Goal: Communication & Community: Answer question/provide support

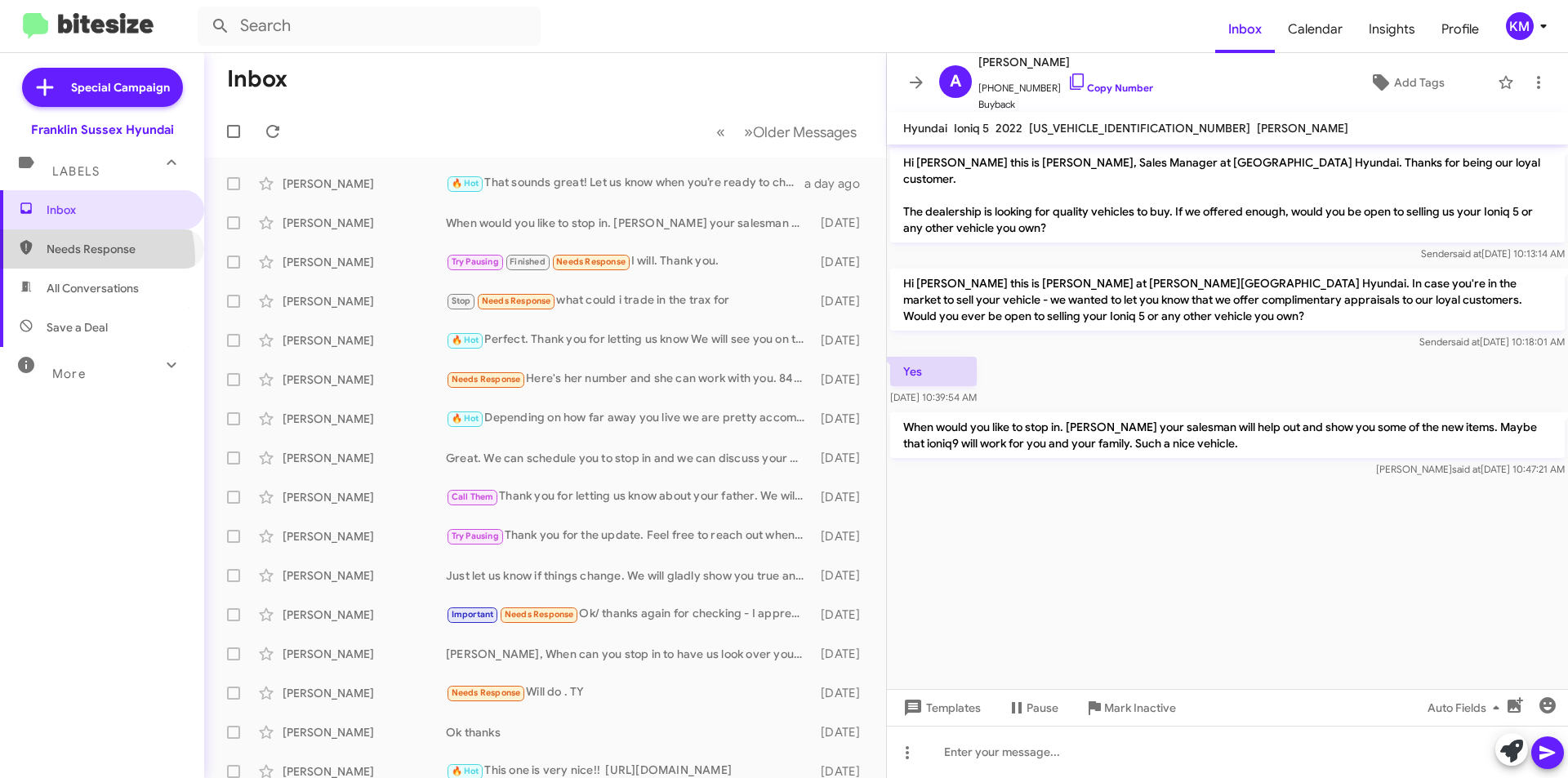
click at [80, 258] on span "Needs Response" at bounding box center [102, 249] width 205 height 39
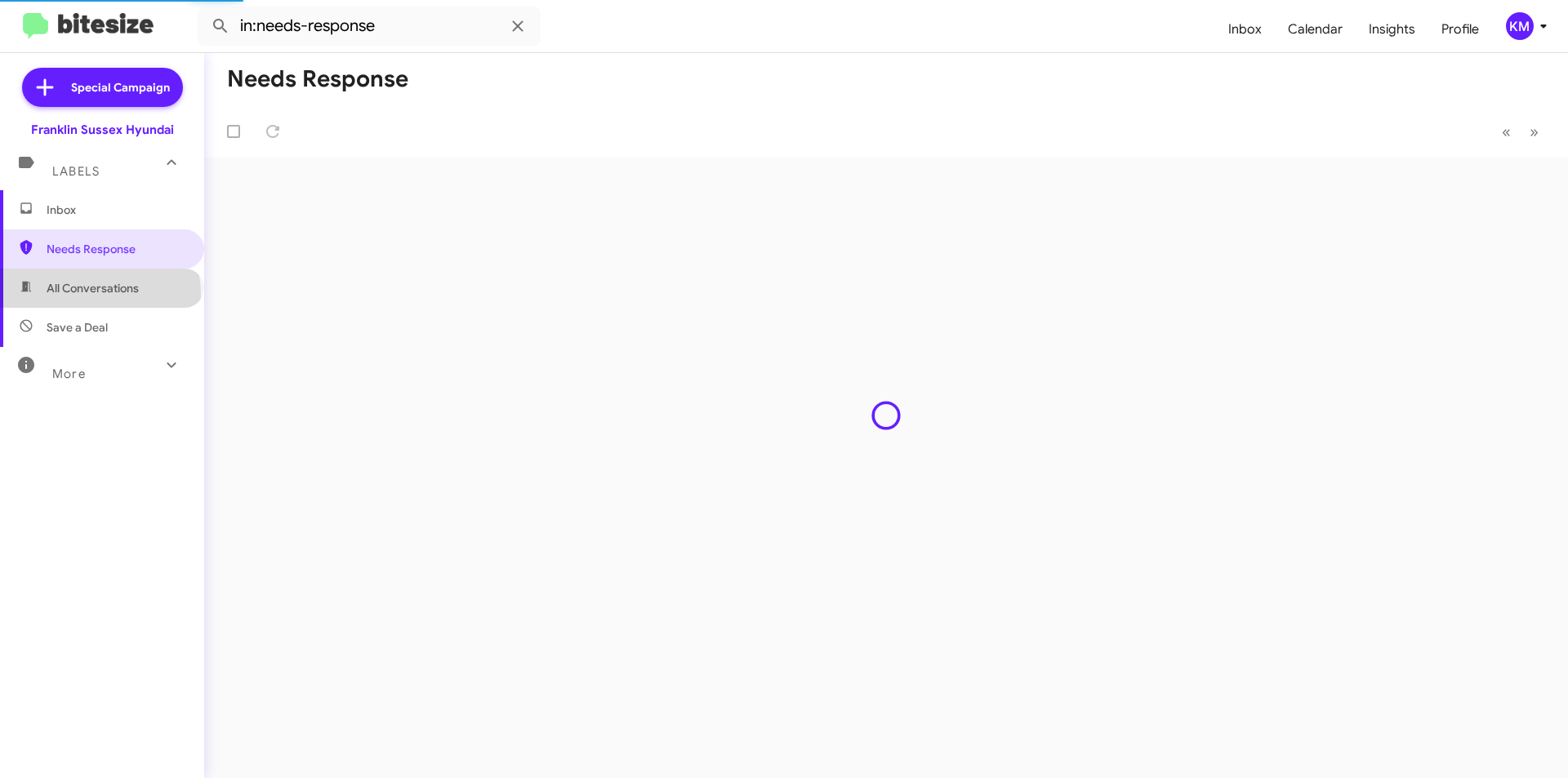
click at [98, 294] on span "All Conversations" at bounding box center [92, 288] width 92 height 17
type input "in:all-conversations"
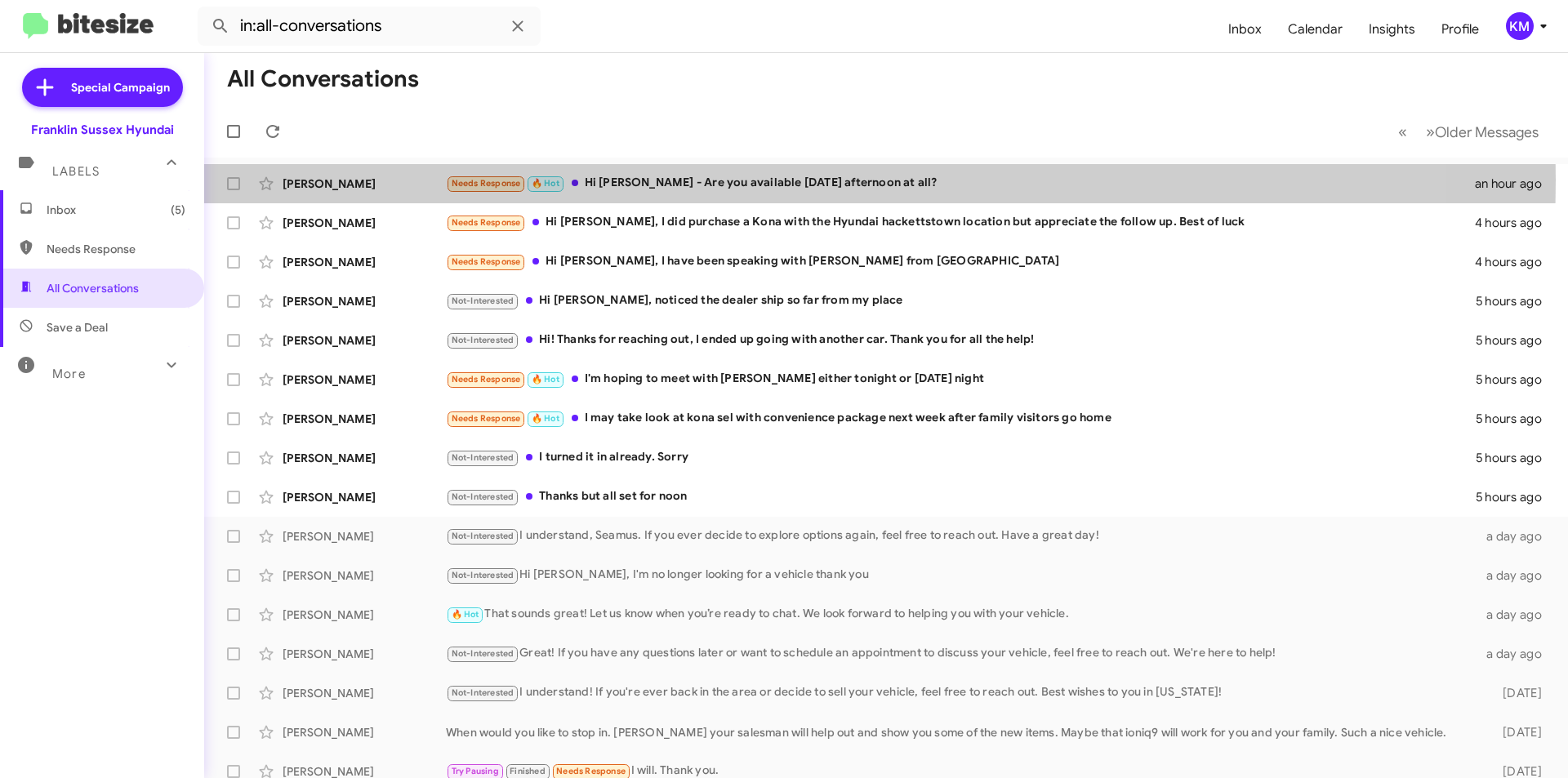
click at [671, 180] on div "Needs Response 🔥 Hot Hi [PERSON_NAME] - Are you available [DATE] afternoon at a…" at bounding box center [960, 183] width 1029 height 19
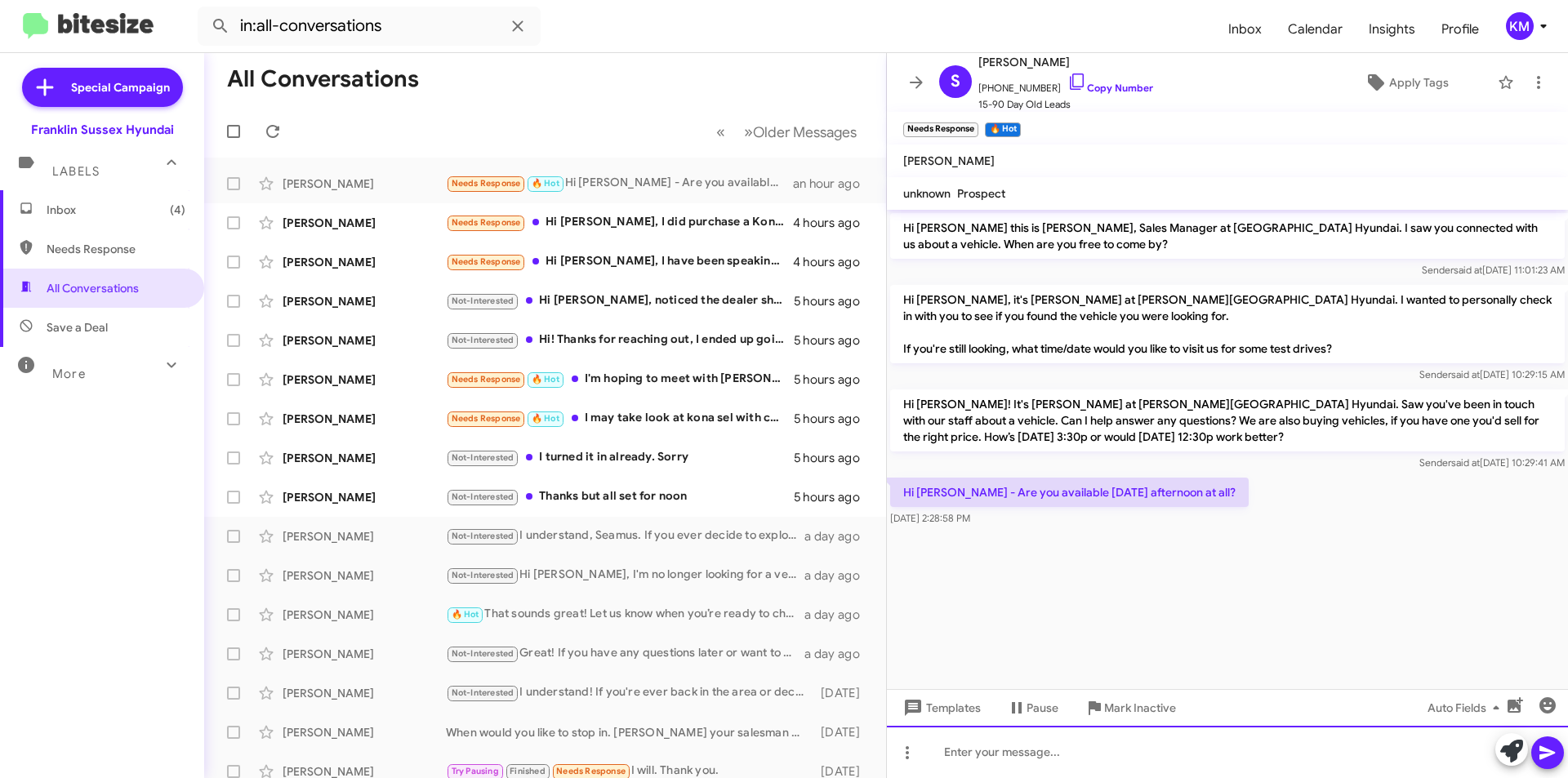
click at [972, 757] on div at bounding box center [1228, 751] width 681 height 52
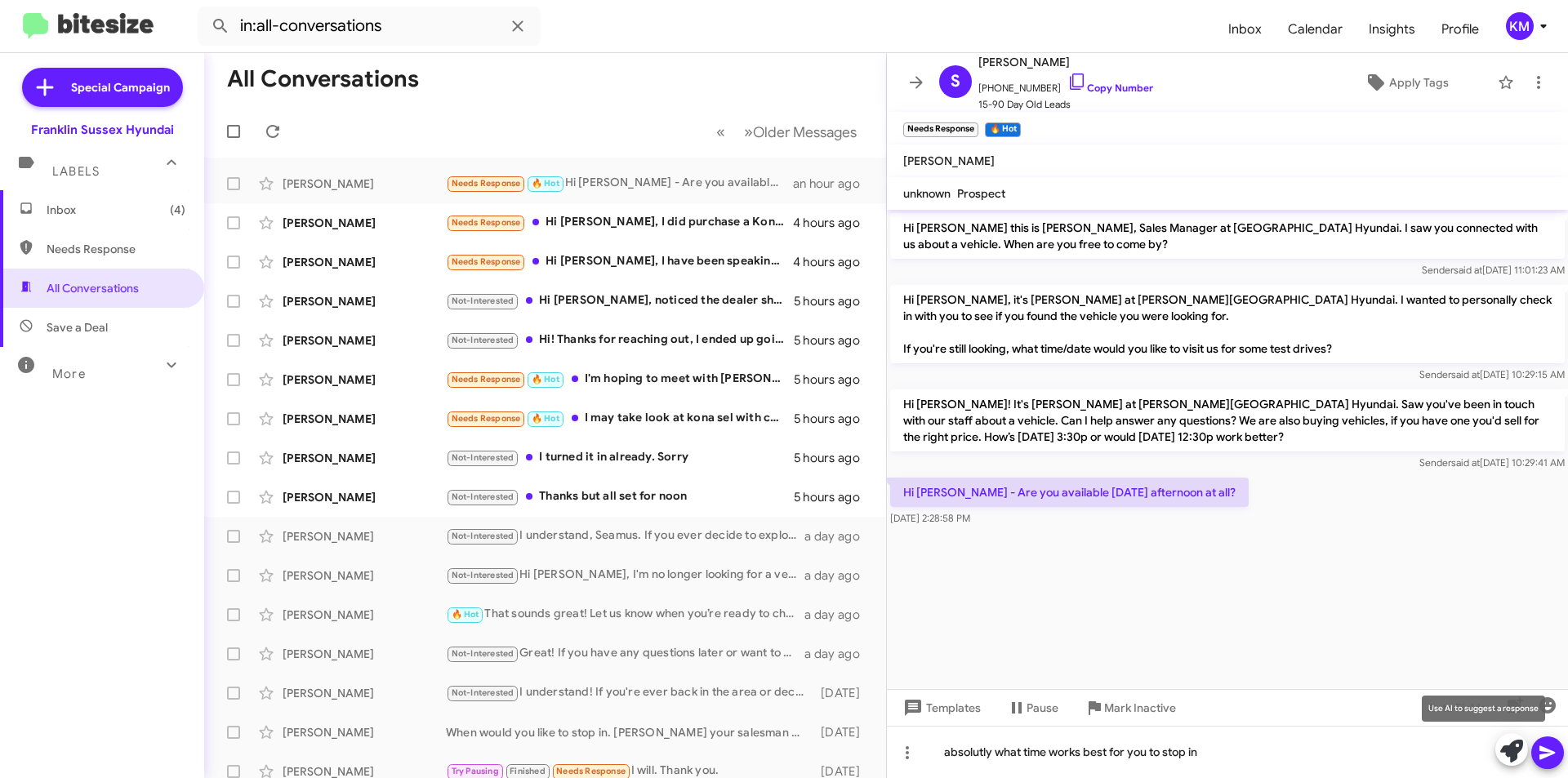
click at [1513, 756] on icon at bounding box center [1511, 750] width 23 height 23
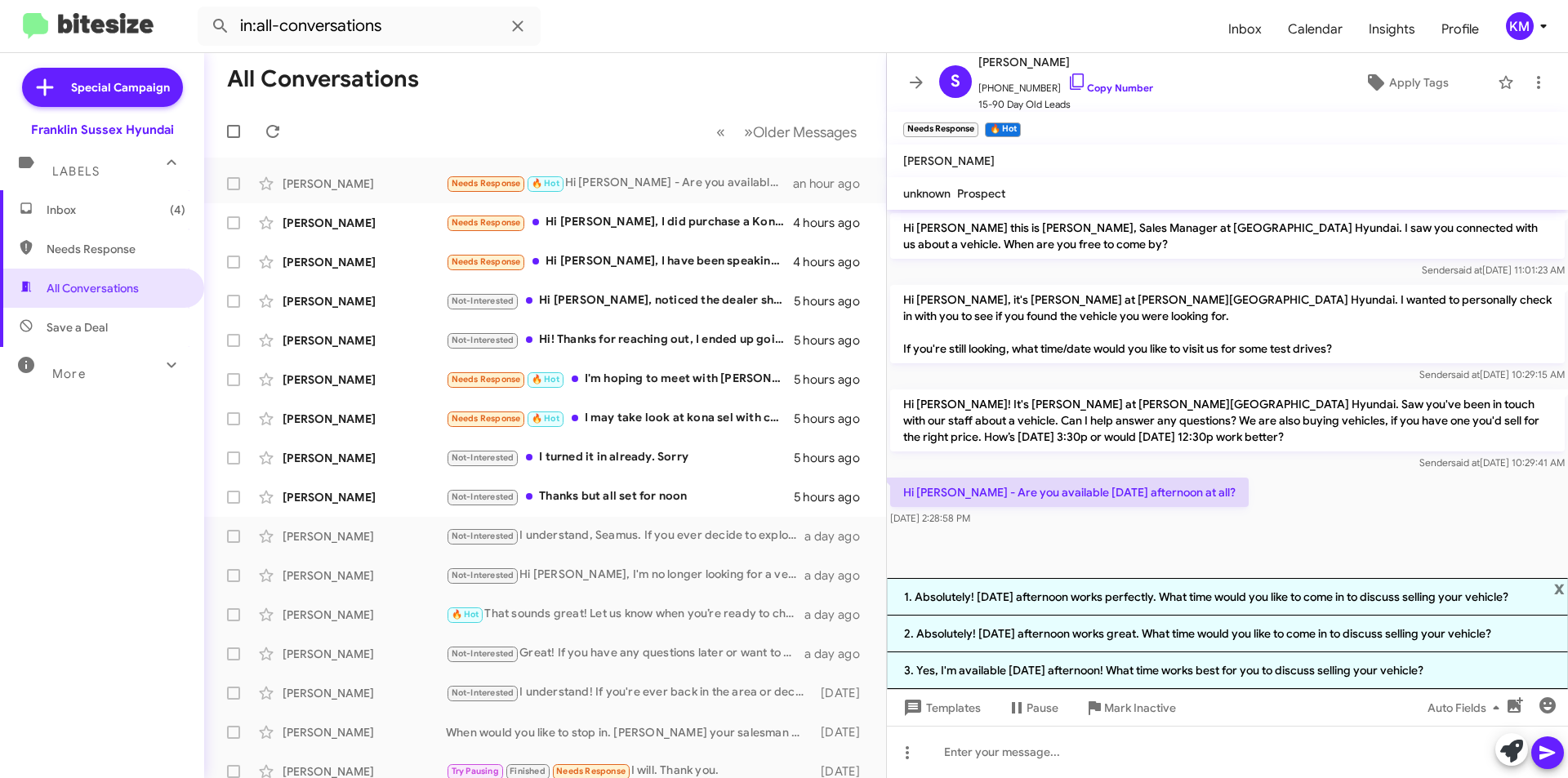
click at [1236, 601] on li "1. Absolutely! [DATE] afternoon works perfectly. What time would you like to co…" at bounding box center [1228, 597] width 681 height 37
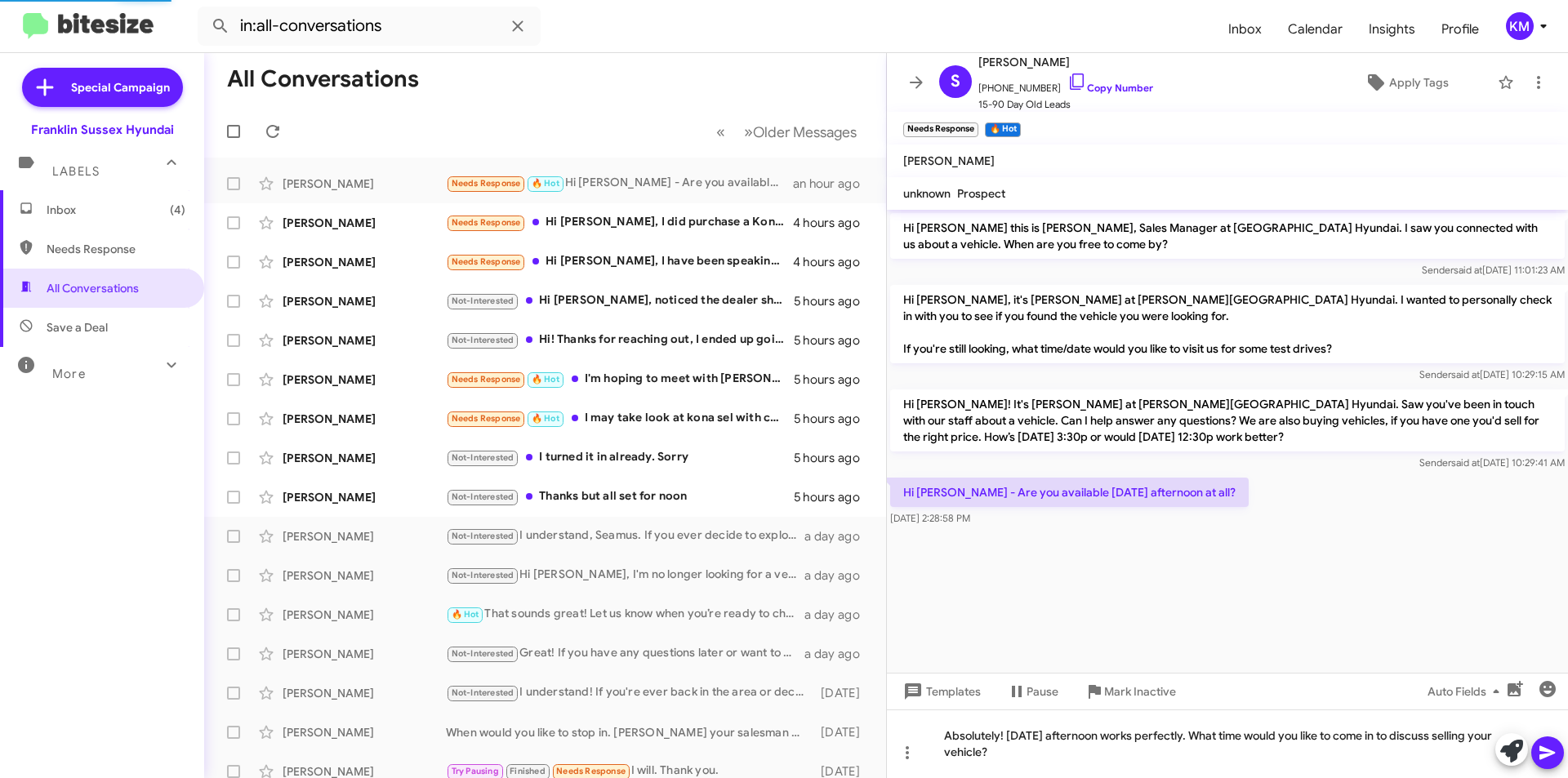
click at [1543, 757] on icon at bounding box center [1547, 753] width 16 height 14
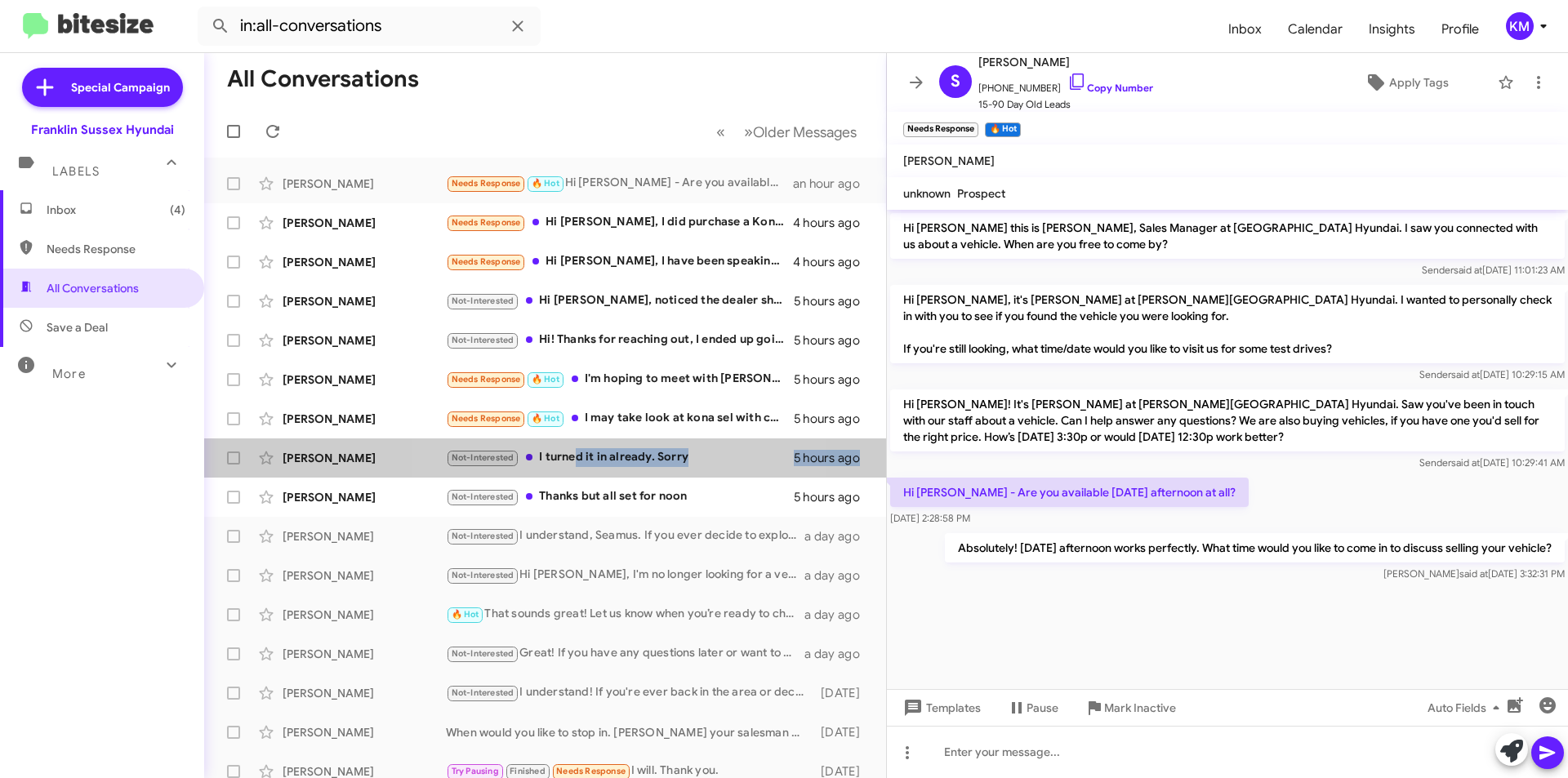
drag, startPoint x: 572, startPoint y: 460, endPoint x: 799, endPoint y: 445, distance: 227.5
click at [799, 445] on div "[PERSON_NAME] Not-Interested I turned it in already. Sorry 5 hours ago" at bounding box center [545, 457] width 656 height 32
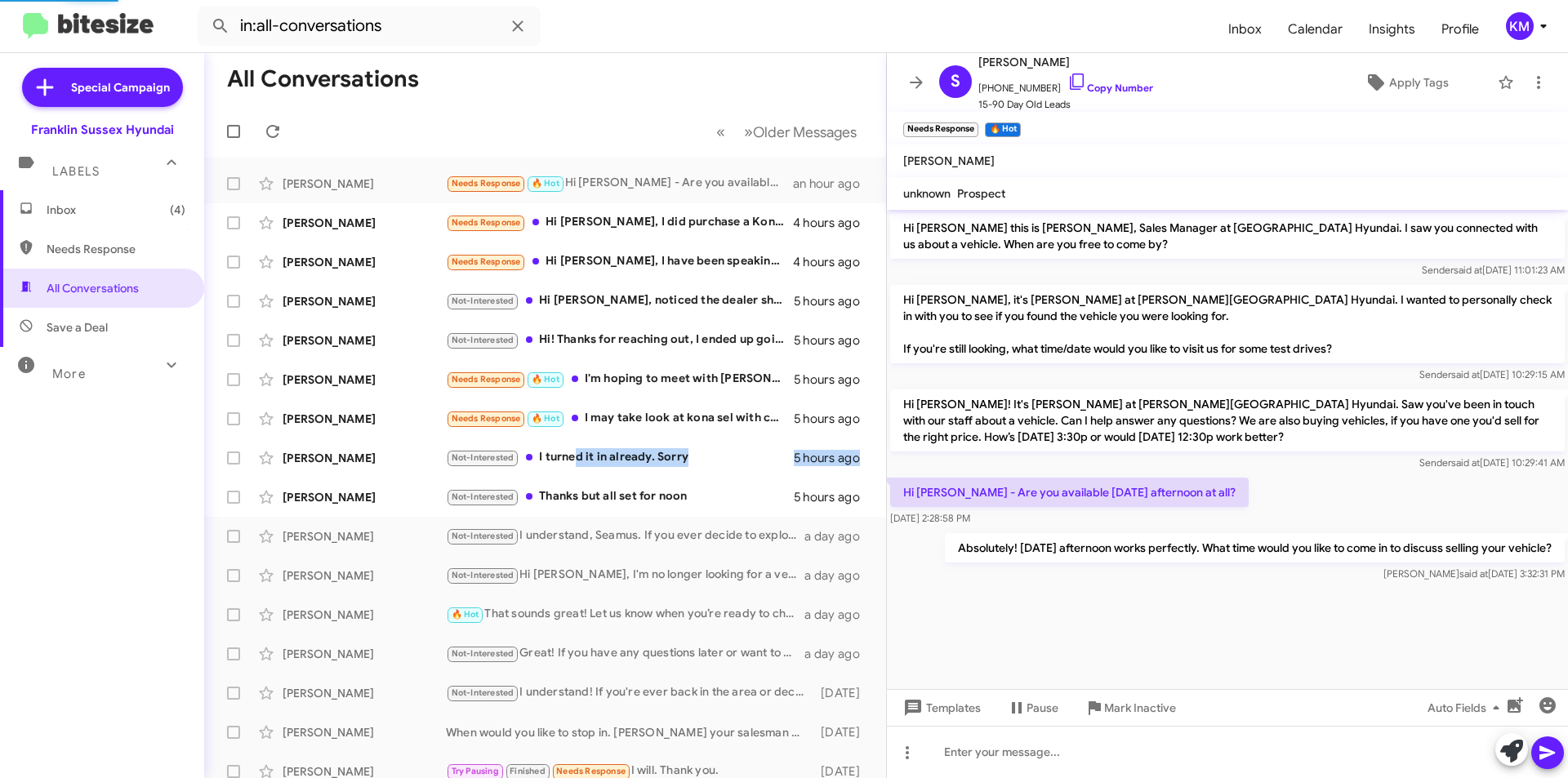
click at [688, 496] on div "Not-Interested Thanks but all set for noon" at bounding box center [620, 497] width 348 height 19
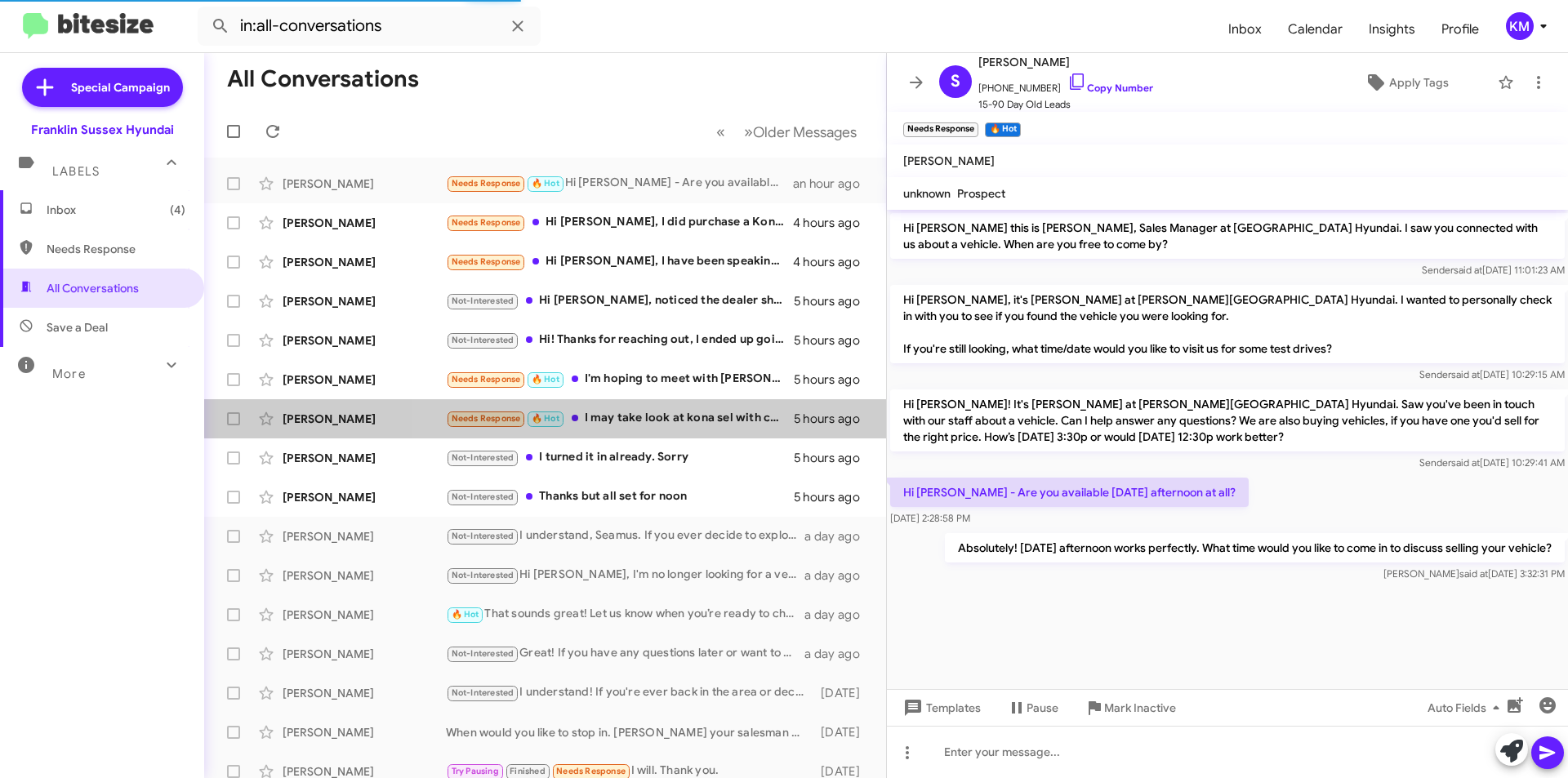
click at [688, 411] on div "Needs Response 🔥 Hot I may take look at kona sel with convenience package next …" at bounding box center [620, 418] width 348 height 19
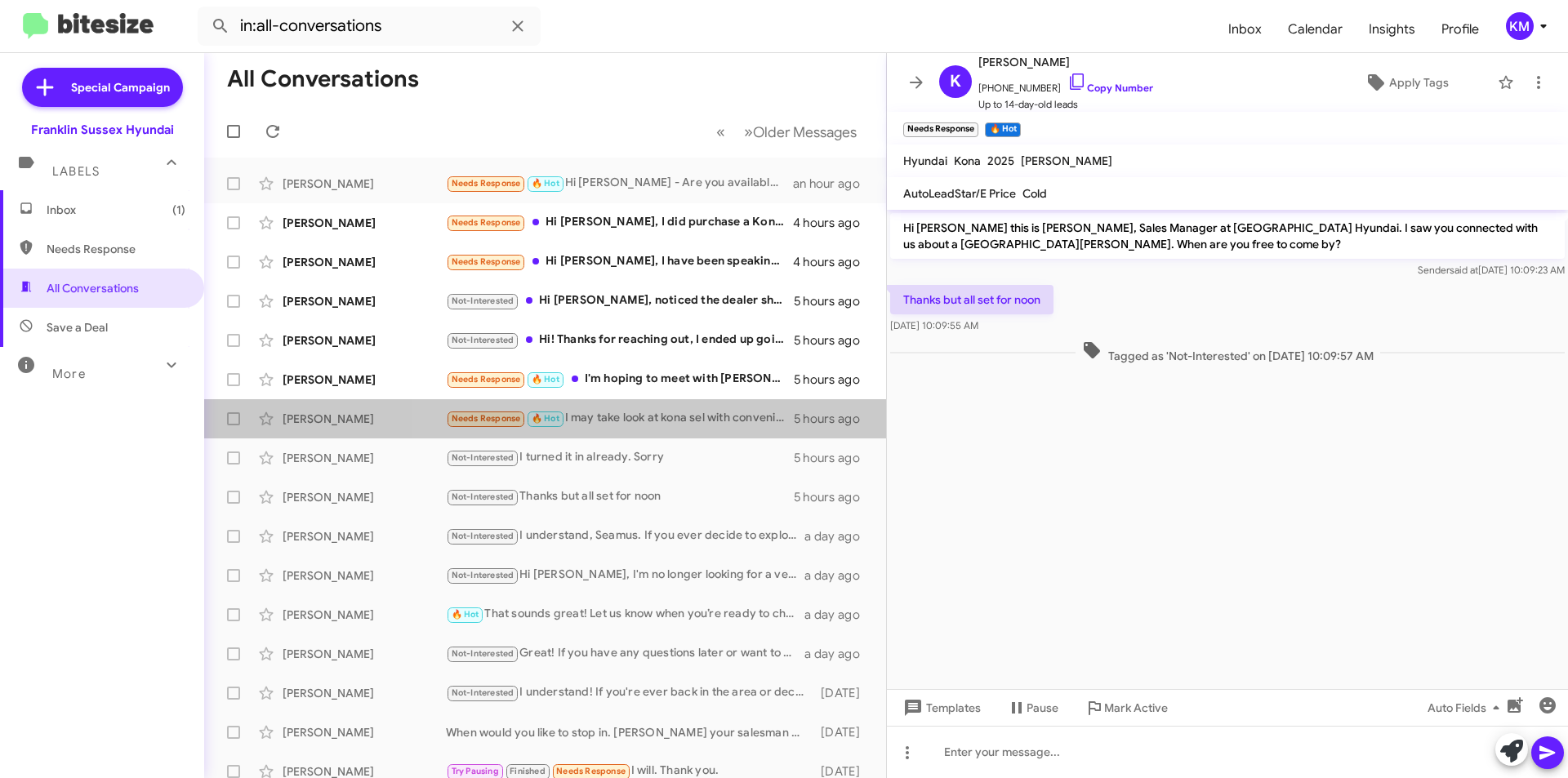
click at [663, 421] on div "Needs Response 🔥 Hot I may take look at kona sel with convenience package next …" at bounding box center [620, 418] width 348 height 19
click at [669, 416] on div "Needs Response 🔥 Hot I may take look at kona sel with convenience package next …" at bounding box center [620, 418] width 348 height 19
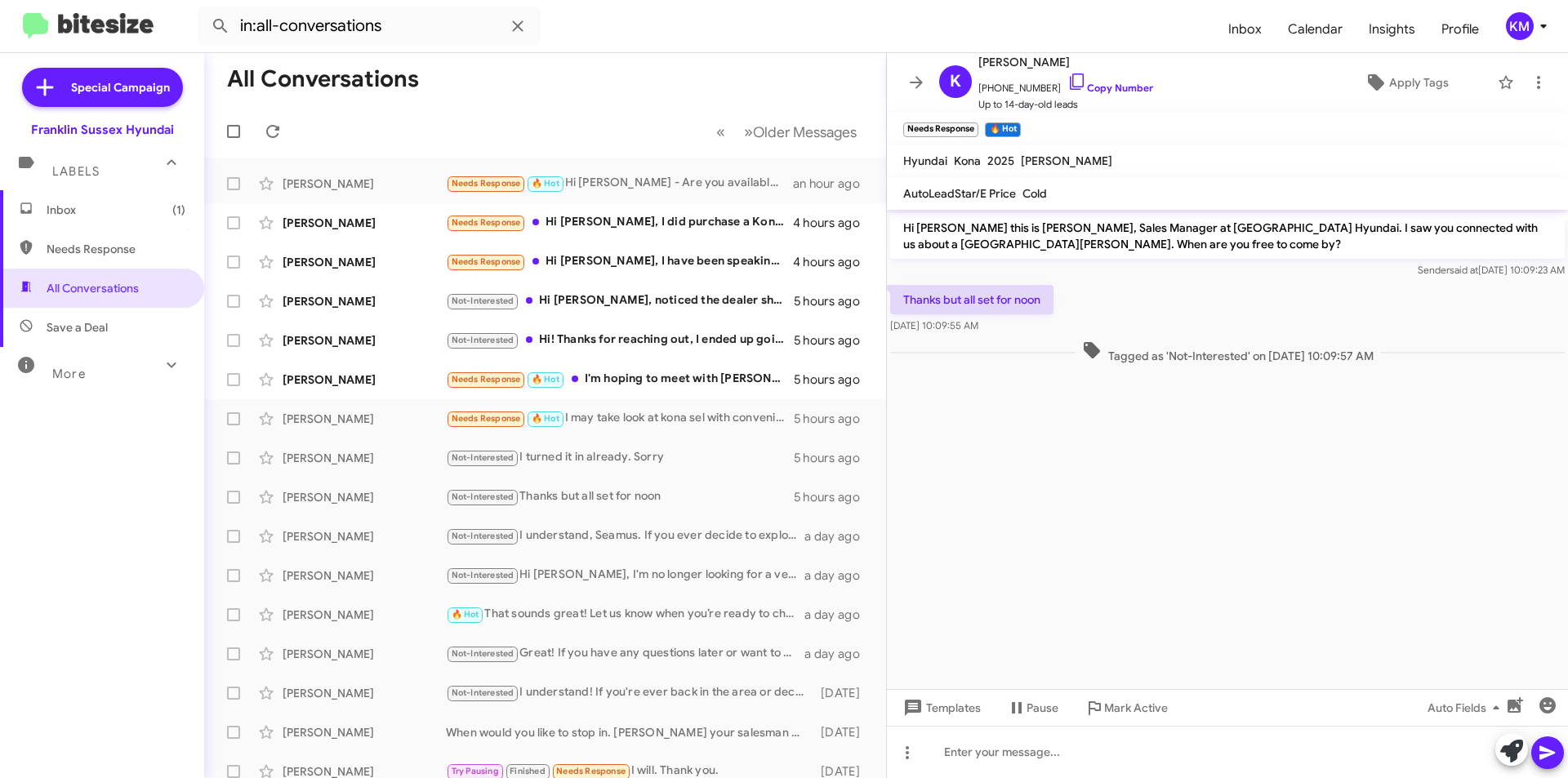
click at [681, 374] on div "Needs Response 🔥 Hot I'm hoping to meet with [PERSON_NAME] either tonight or [D…" at bounding box center [620, 379] width 348 height 19
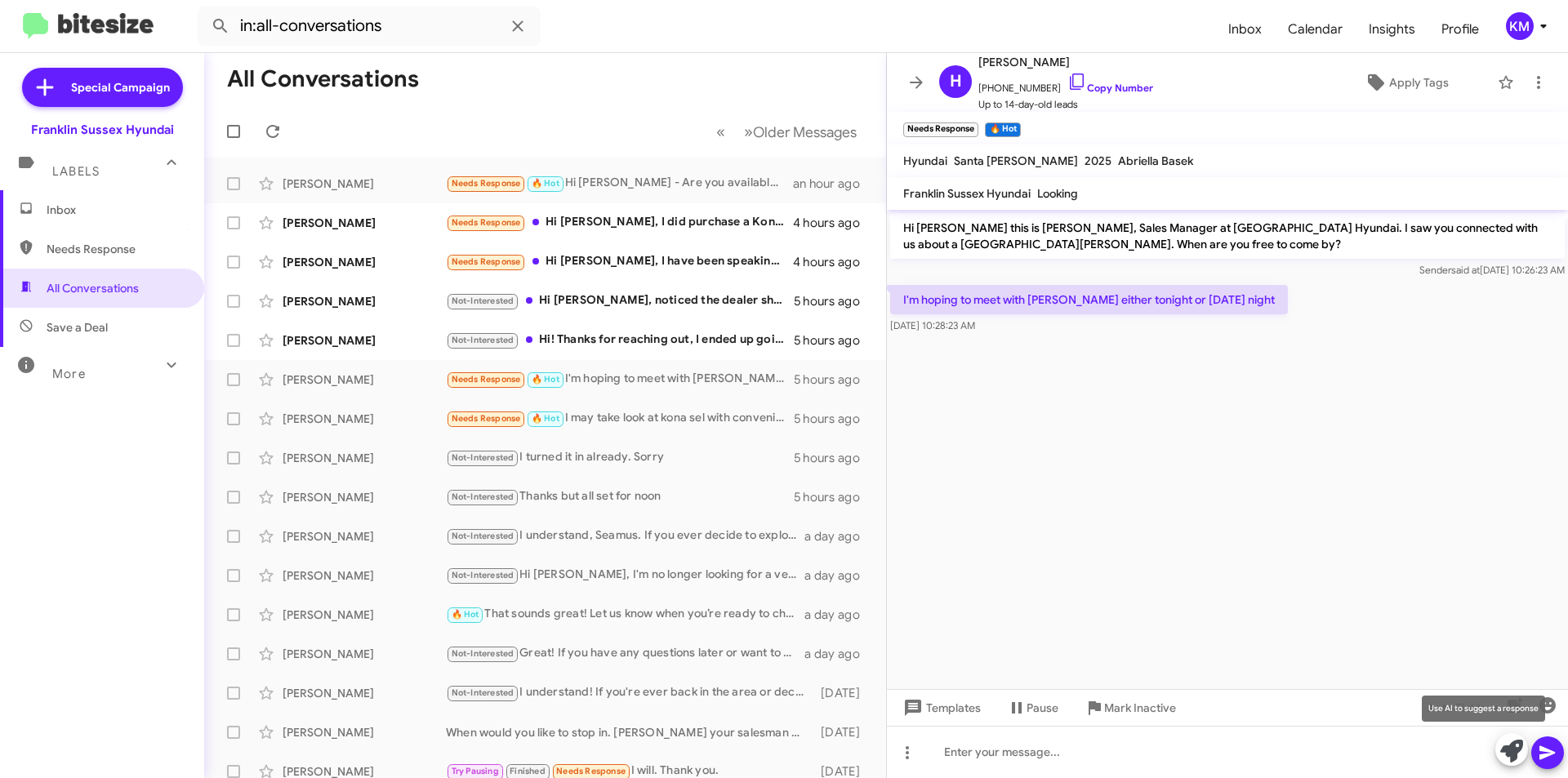
click at [1500, 748] on icon at bounding box center [1511, 750] width 23 height 23
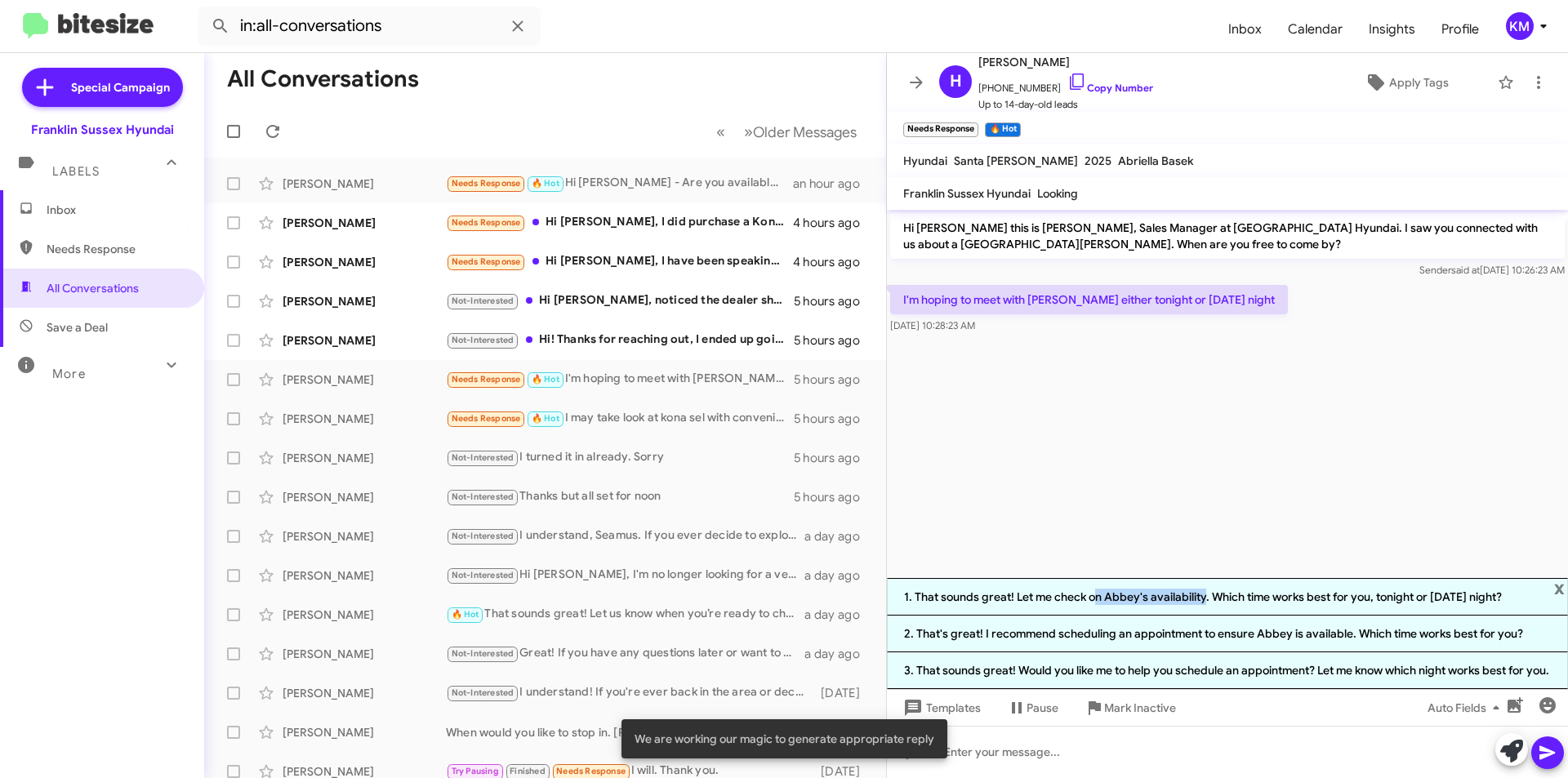
drag, startPoint x: 1201, startPoint y: 579, endPoint x: 1089, endPoint y: 577, distance: 112.0
click at [1089, 578] on li "1. That sounds great! Let me check on Abbey's availability. Which time works be…" at bounding box center [1228, 597] width 681 height 37
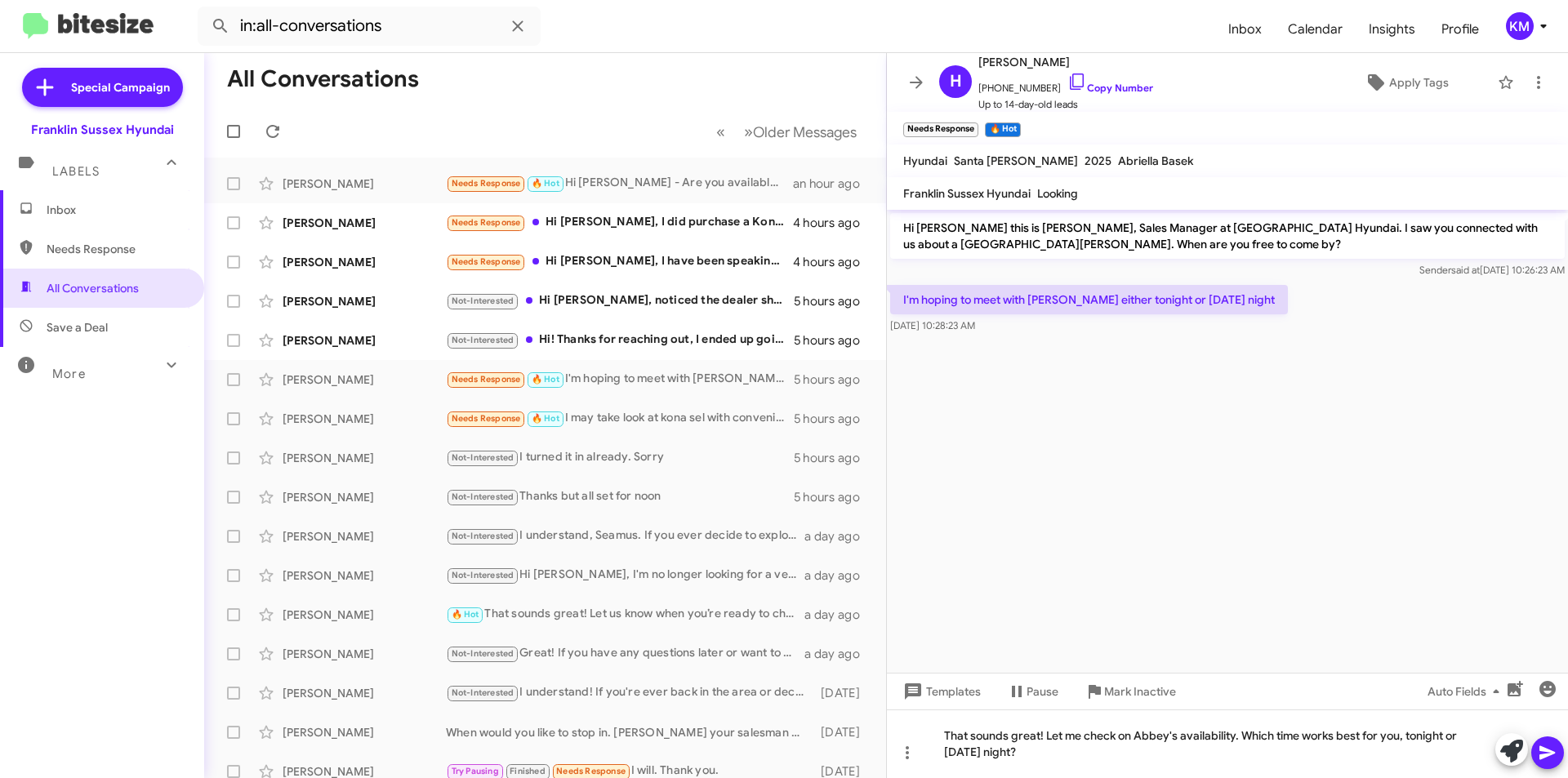
click at [1543, 755] on icon at bounding box center [1547, 753] width 16 height 14
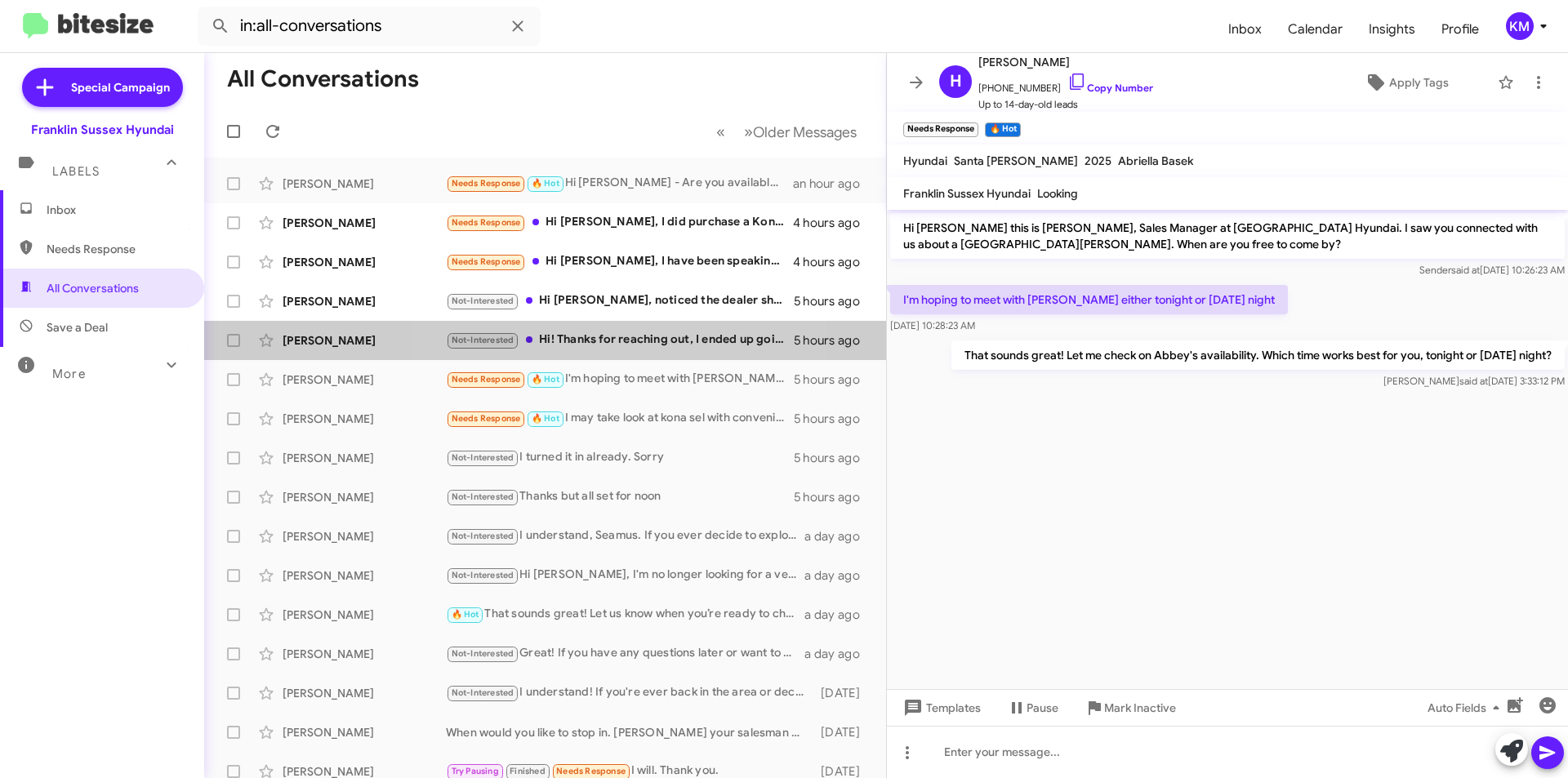
click at [619, 346] on div "Not-Interested Hi! Thanks for reaching out, I ended up going with another car. …" at bounding box center [620, 339] width 348 height 19
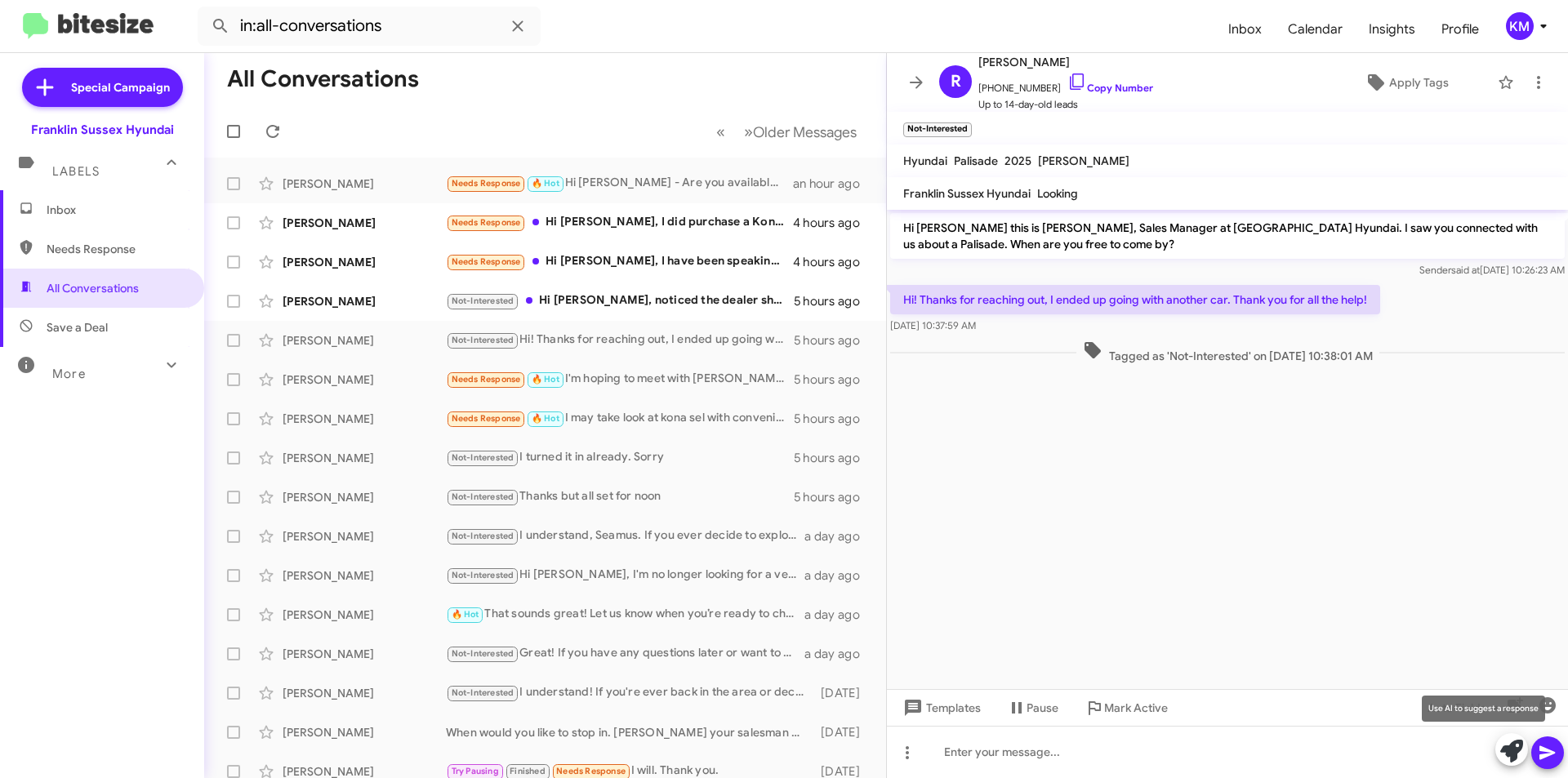
click at [1510, 750] on icon at bounding box center [1511, 750] width 23 height 23
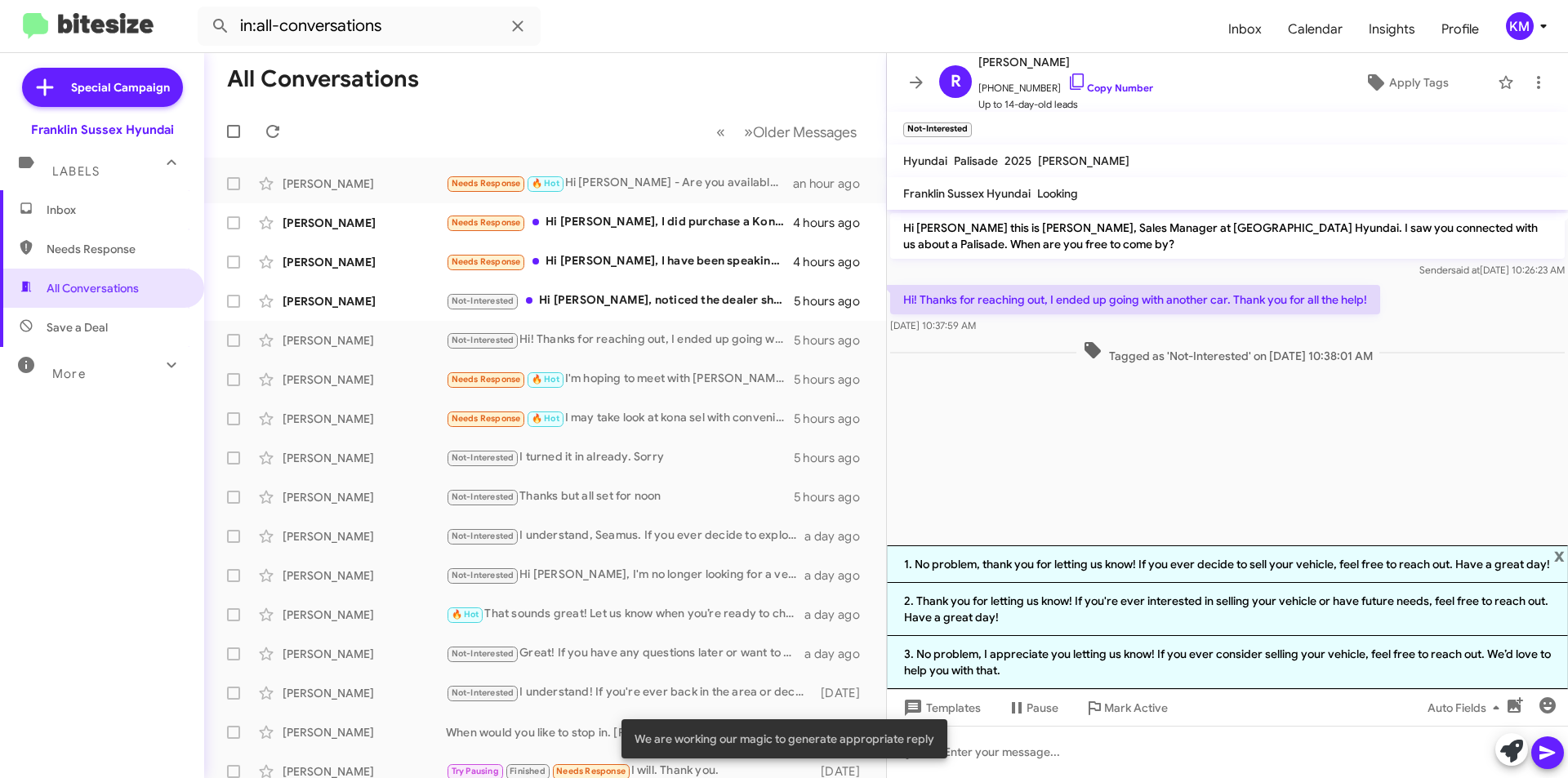
click at [1092, 610] on li "2. Thank you for letting us know! If you're ever interested in selling your veh…" at bounding box center [1228, 610] width 681 height 53
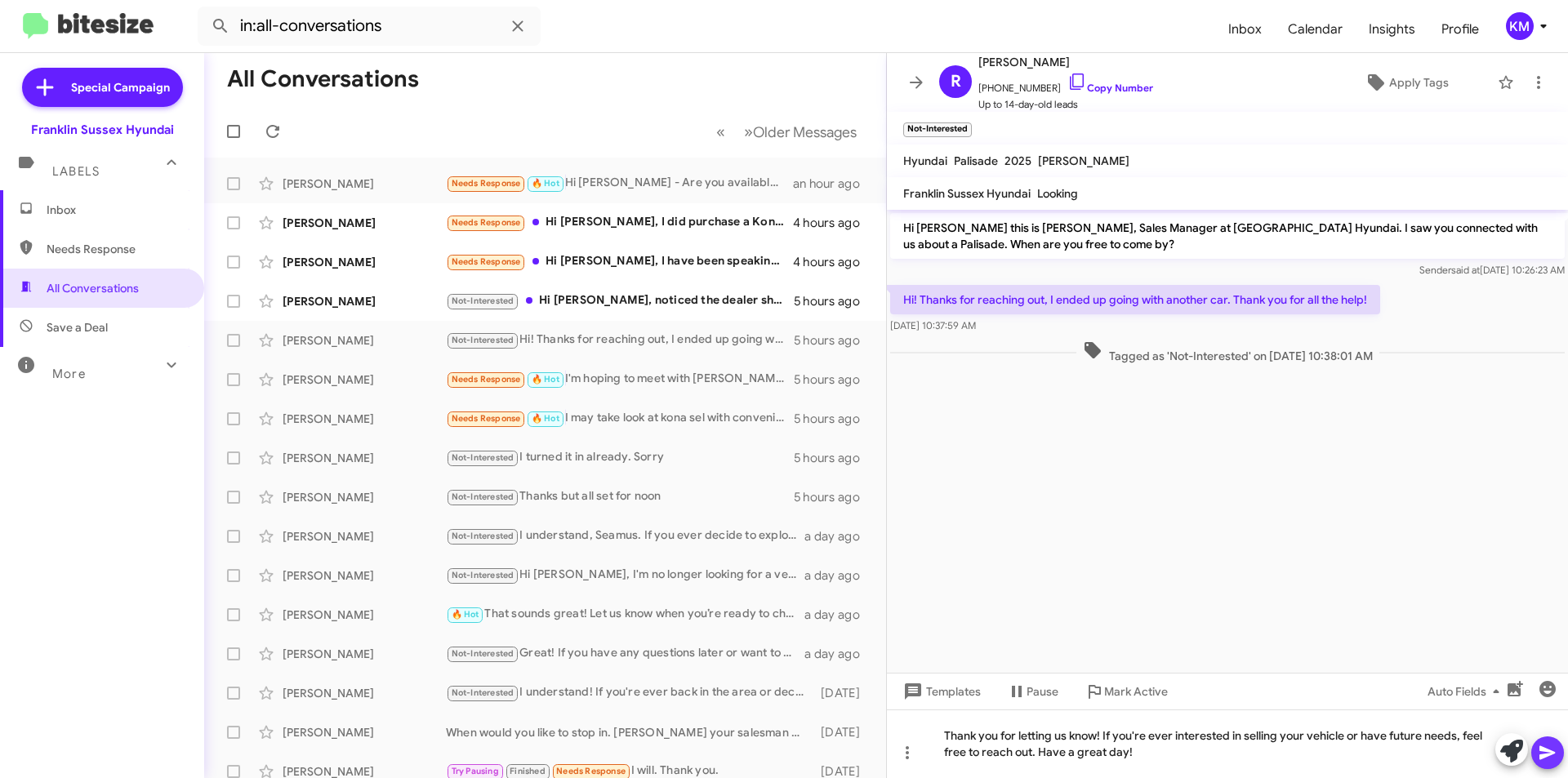
click at [1546, 752] on icon at bounding box center [1547, 752] width 20 height 20
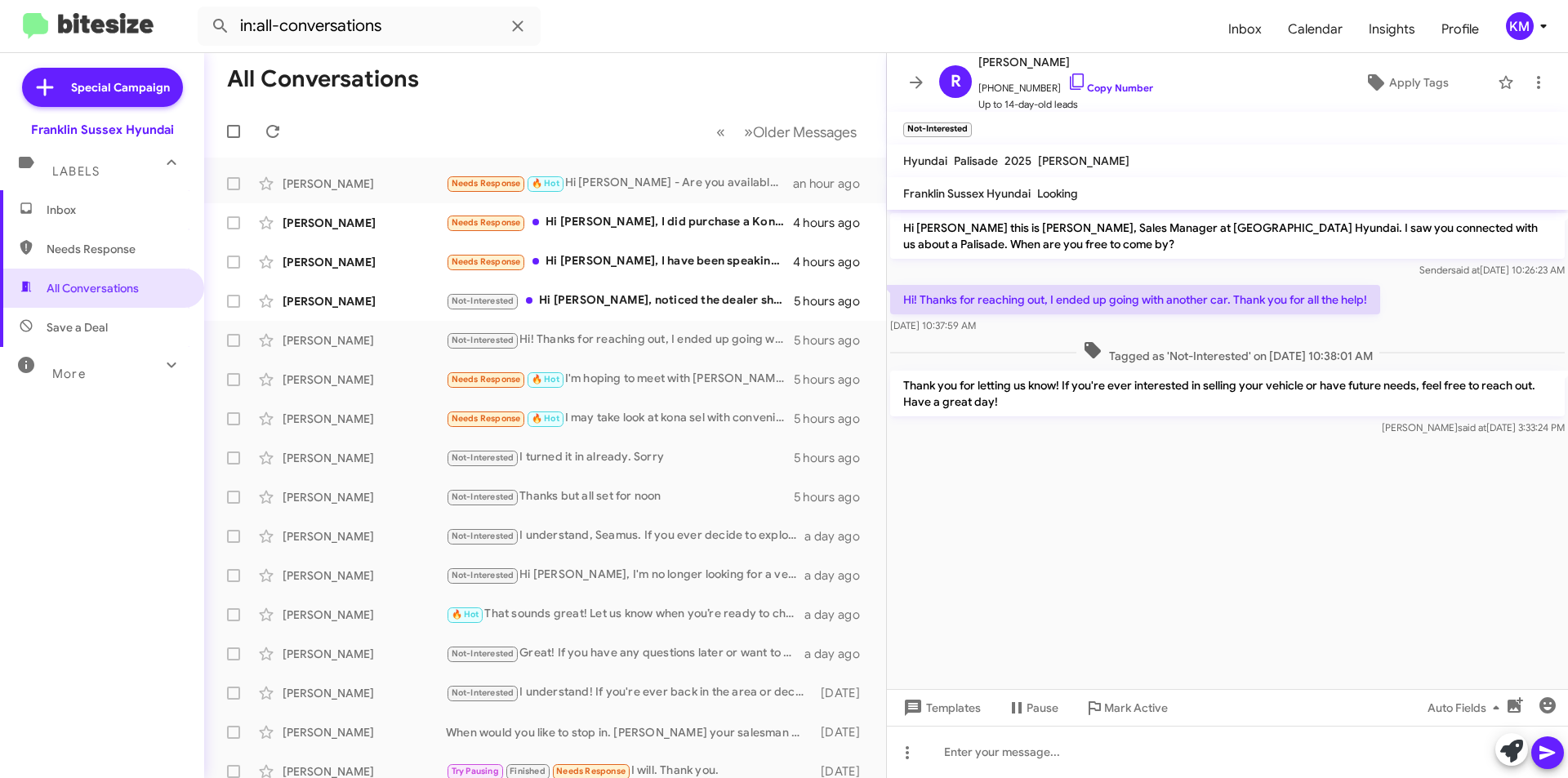
click at [644, 268] on div "Needs Response Hi [PERSON_NAME], I have been speaking with [PERSON_NAME] from […" at bounding box center [619, 262] width 347 height 19
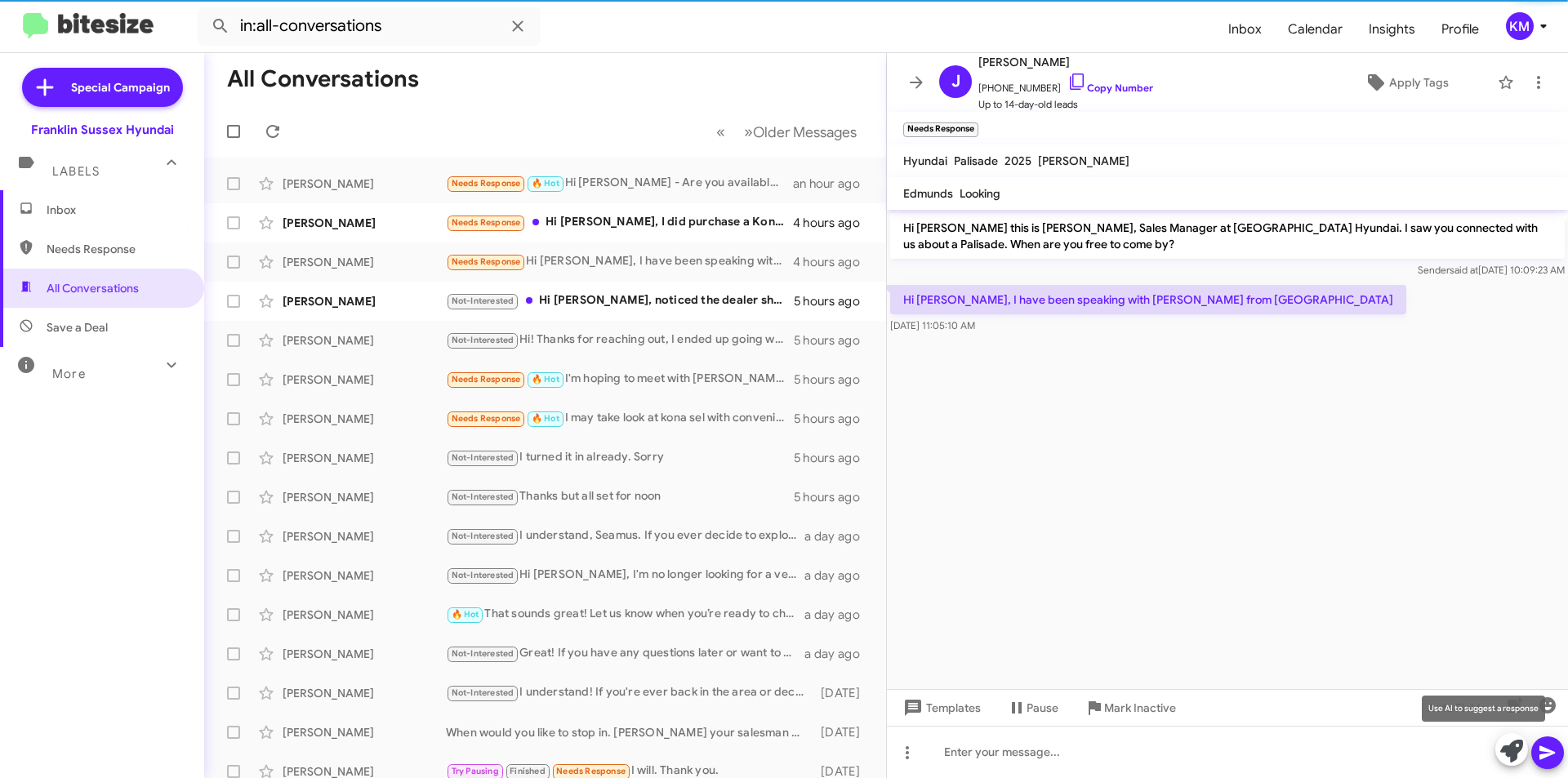
click at [1502, 755] on icon at bounding box center [1511, 750] width 23 height 23
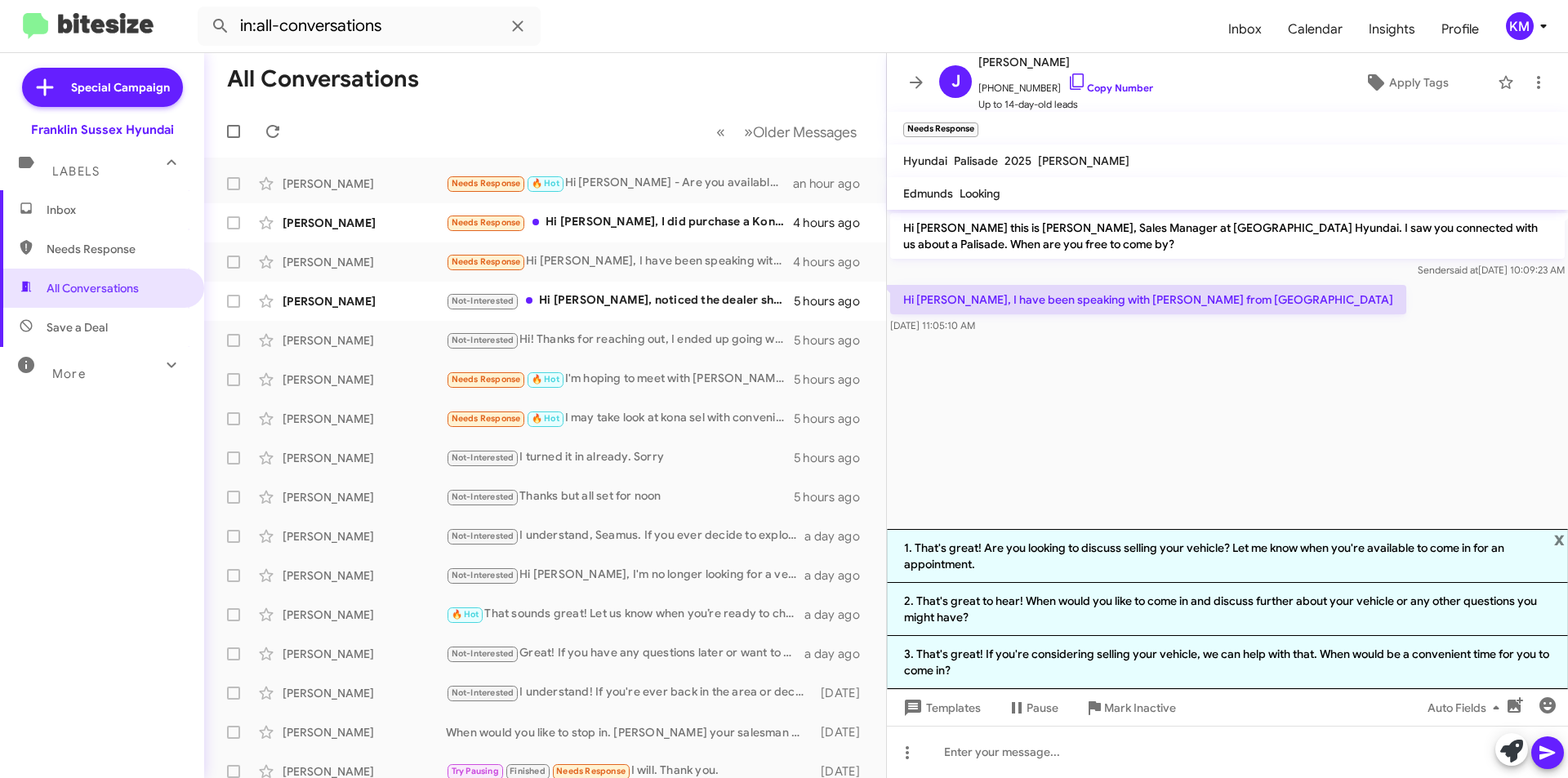
click at [1260, 603] on li "2. That's great to hear! When would you like to come in and discuss further abo…" at bounding box center [1228, 610] width 681 height 53
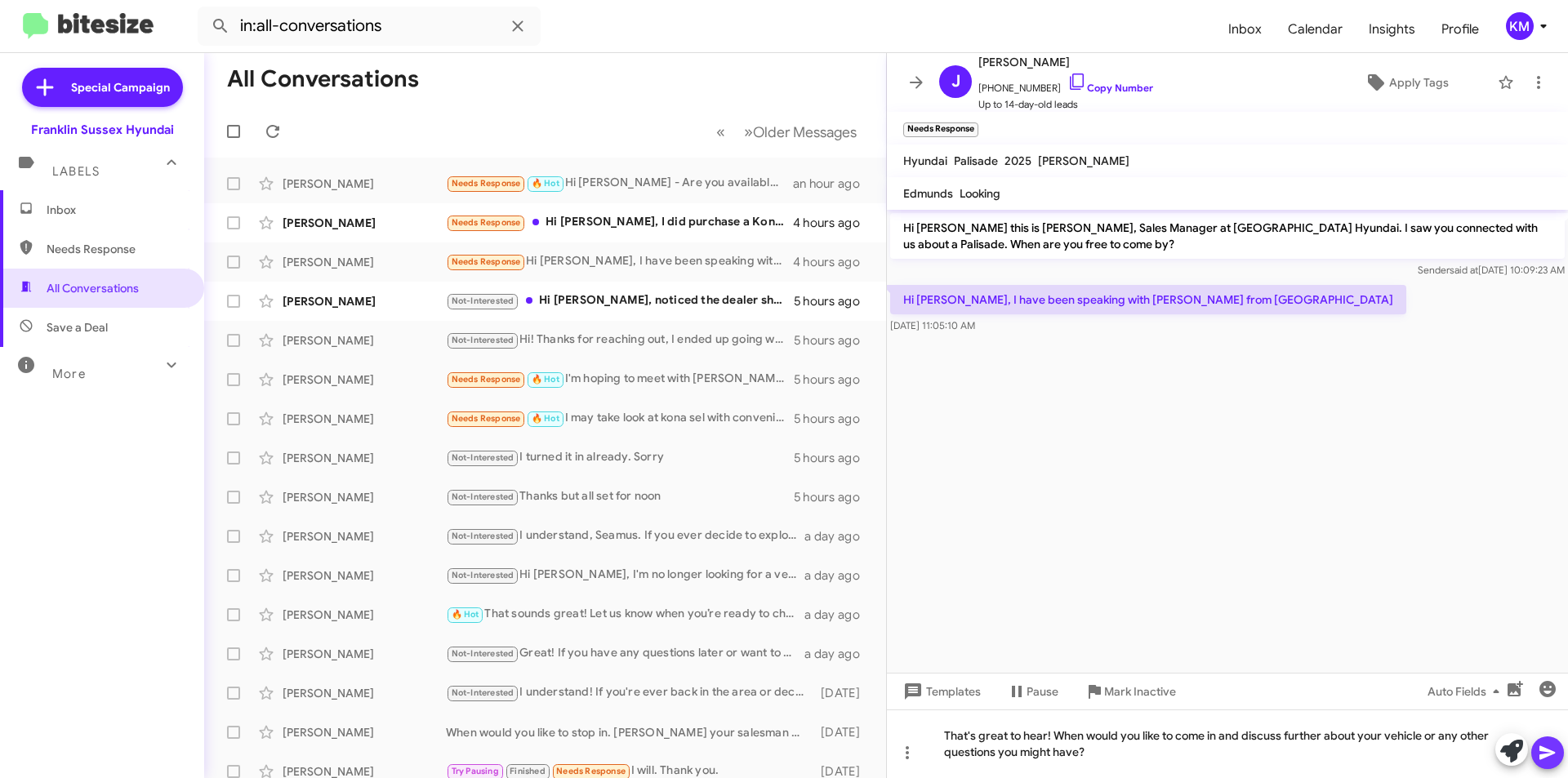
click at [1548, 758] on icon at bounding box center [1547, 752] width 20 height 20
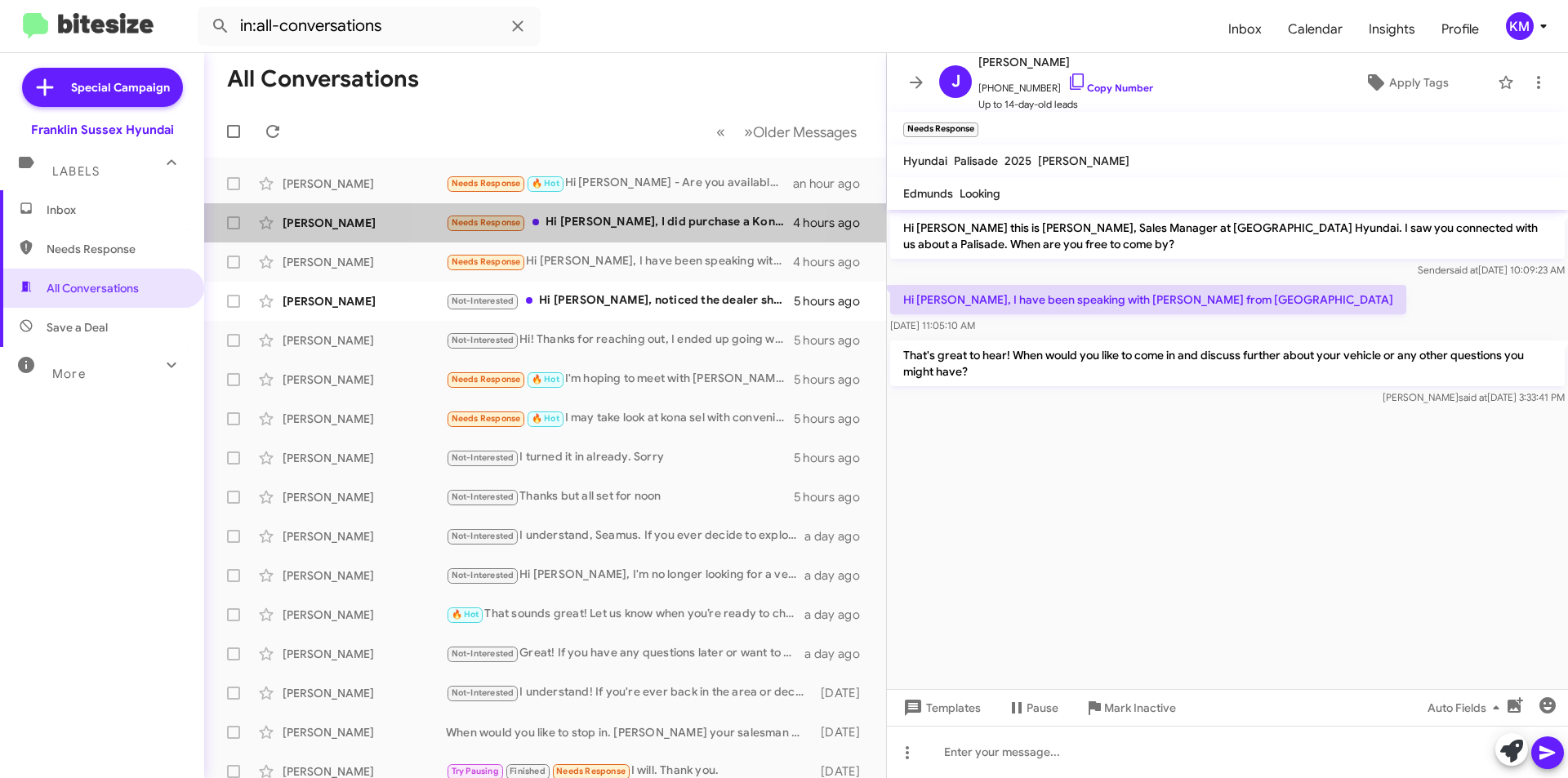
click at [628, 225] on div "Needs Response Hi [PERSON_NAME], I did purchase a Kona with the Hyundai hackett…" at bounding box center [619, 222] width 347 height 19
